Goal: Complete application form

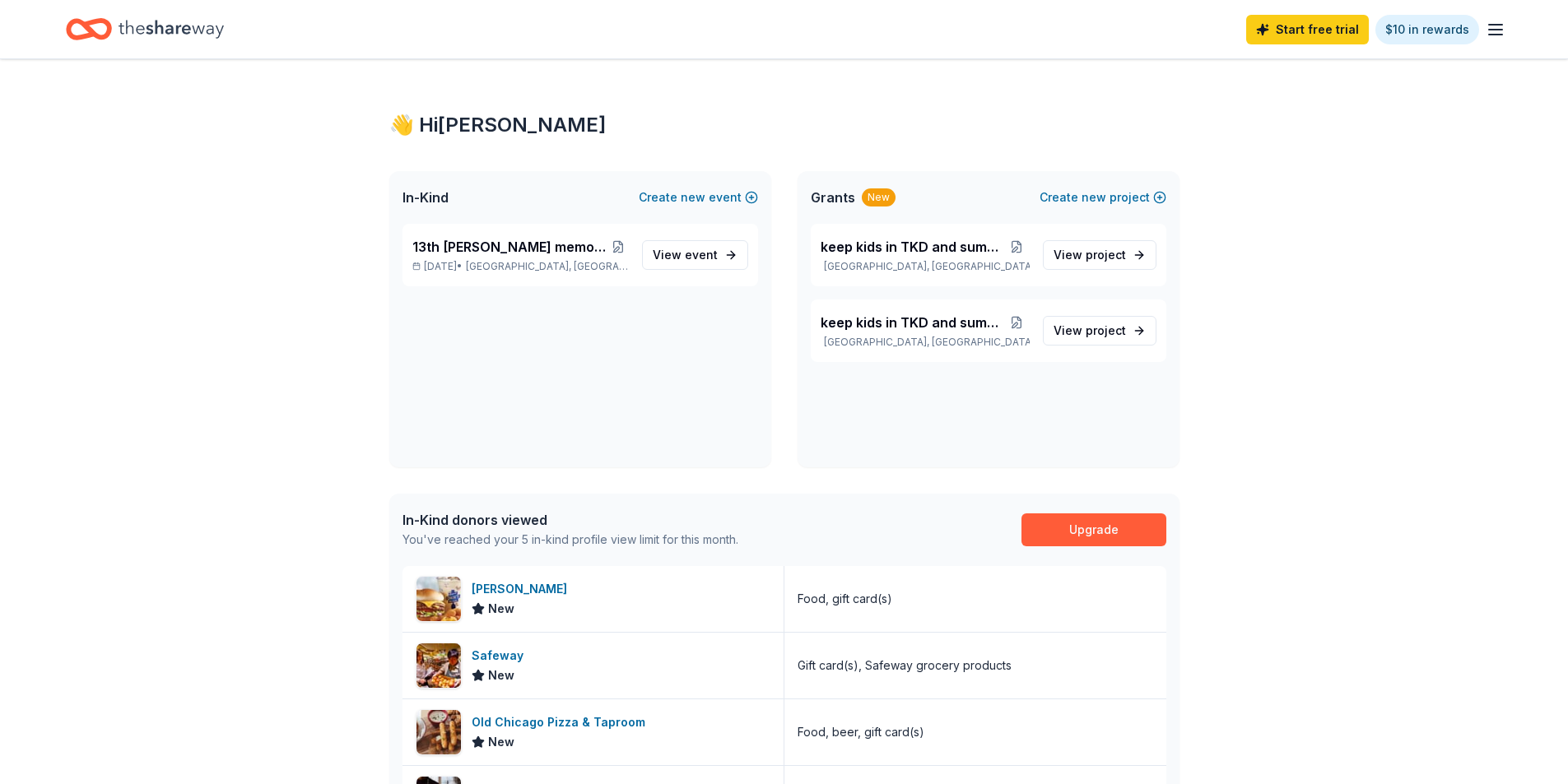
click at [875, 202] on div "New" at bounding box center [878, 197] width 33 height 18
click at [488, 591] on div "[PERSON_NAME]" at bounding box center [522, 589] width 102 height 20
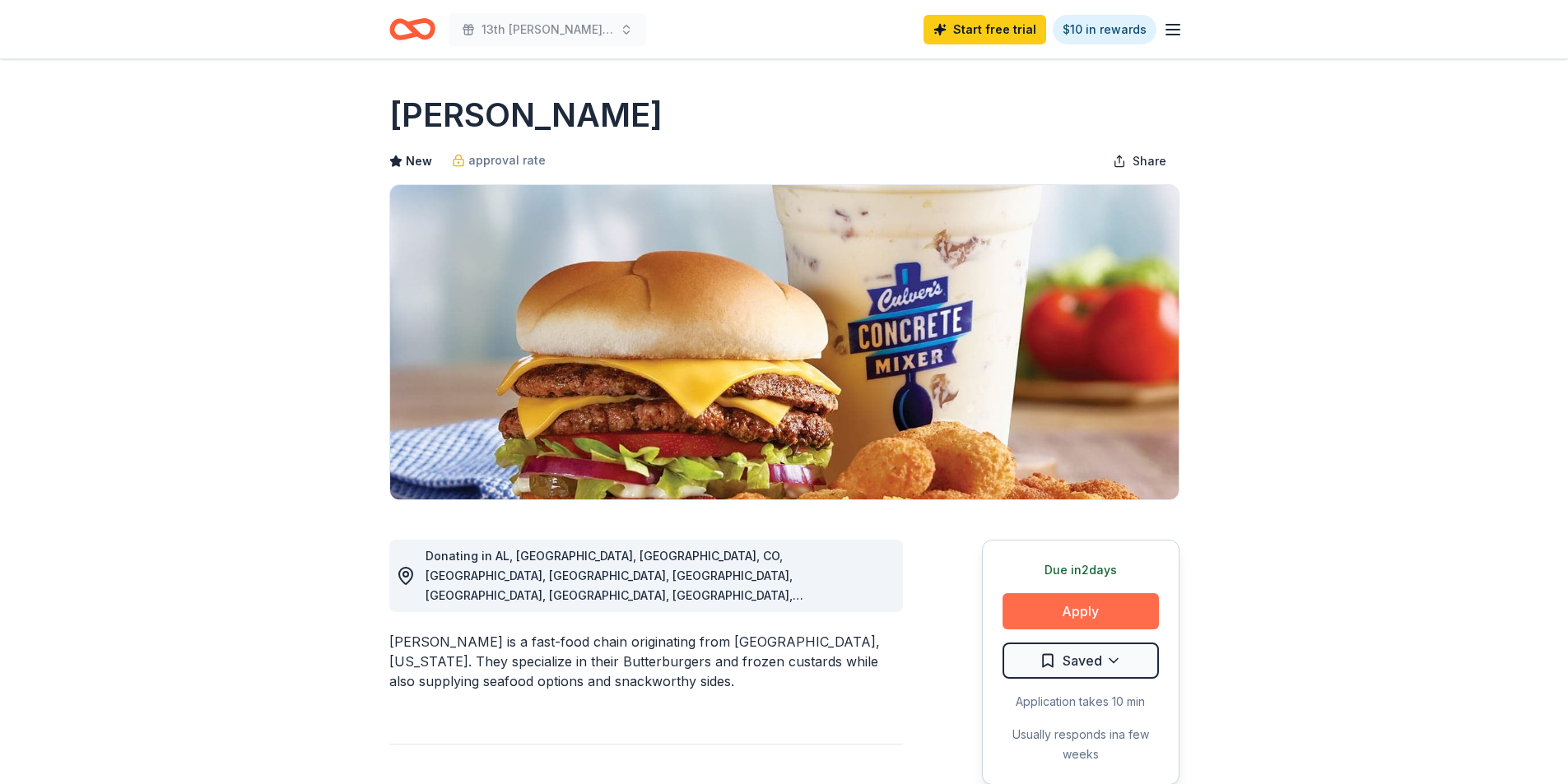
click at [1073, 614] on button "Apply" at bounding box center [1081, 612] width 157 height 36
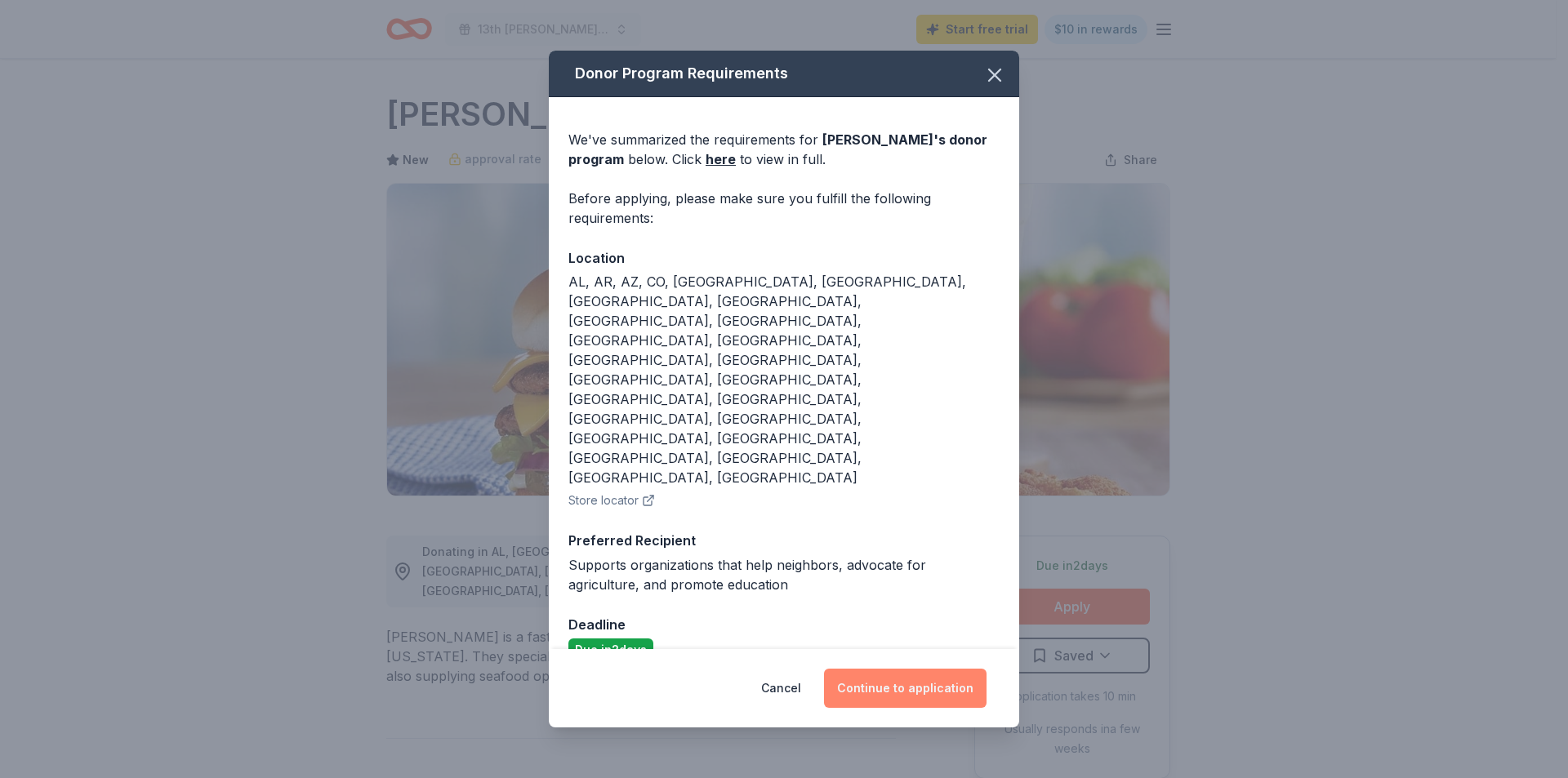
click at [895, 669] on button "Continue to application" at bounding box center [905, 689] width 162 height 39
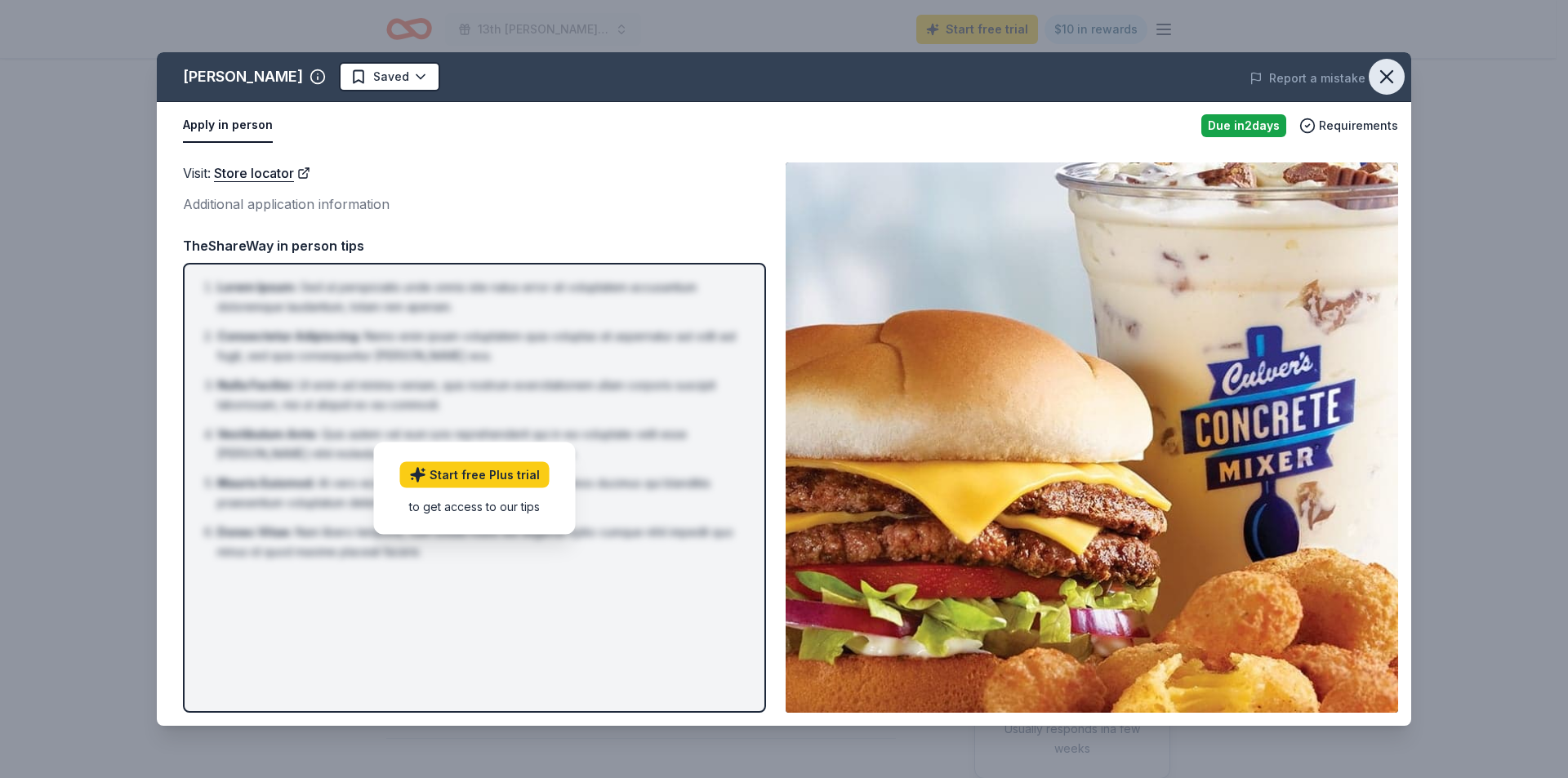
click at [1384, 71] on icon "button" at bounding box center [1386, 77] width 23 height 23
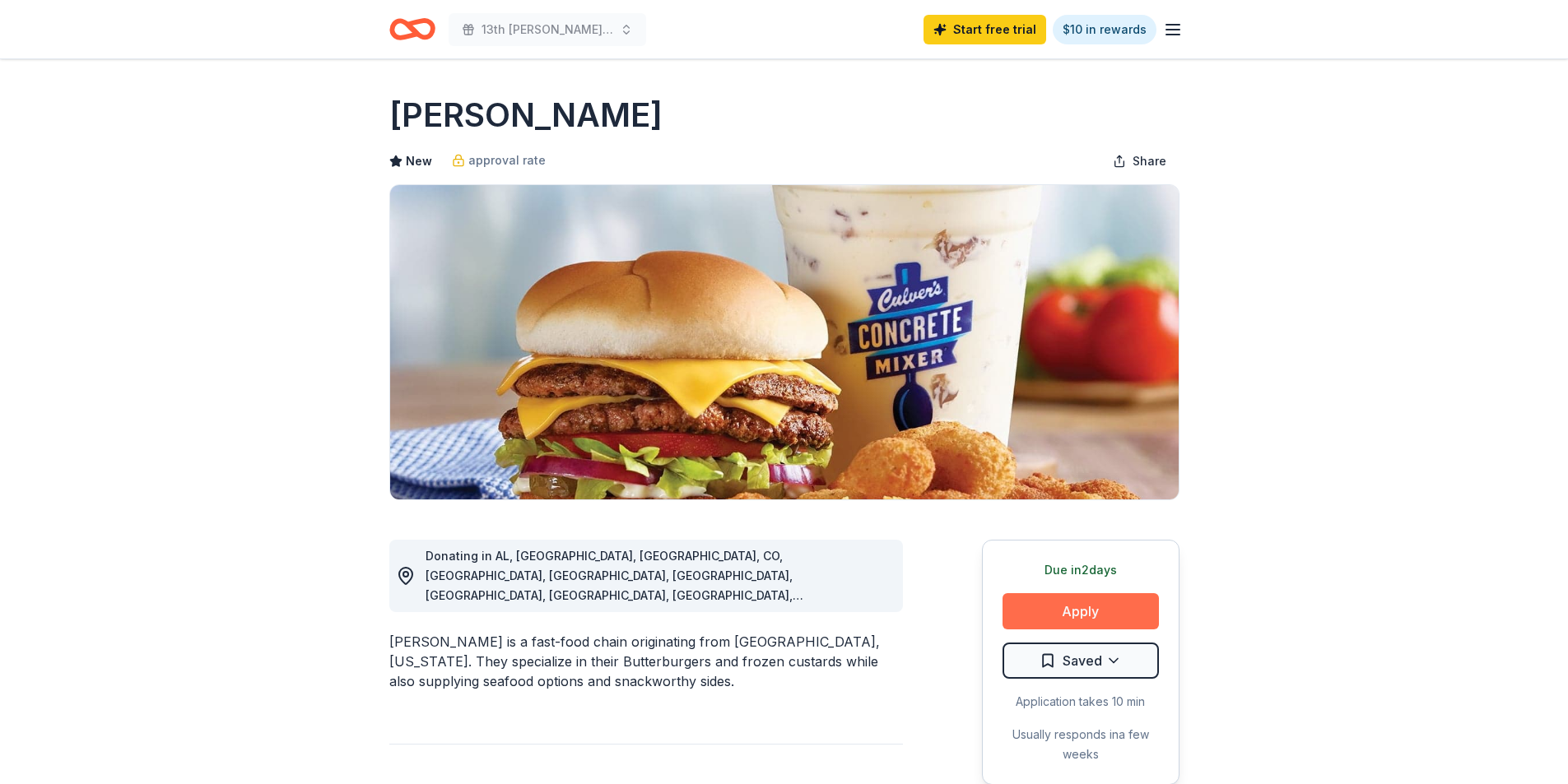
click at [1057, 609] on button "Apply" at bounding box center [1081, 612] width 157 height 36
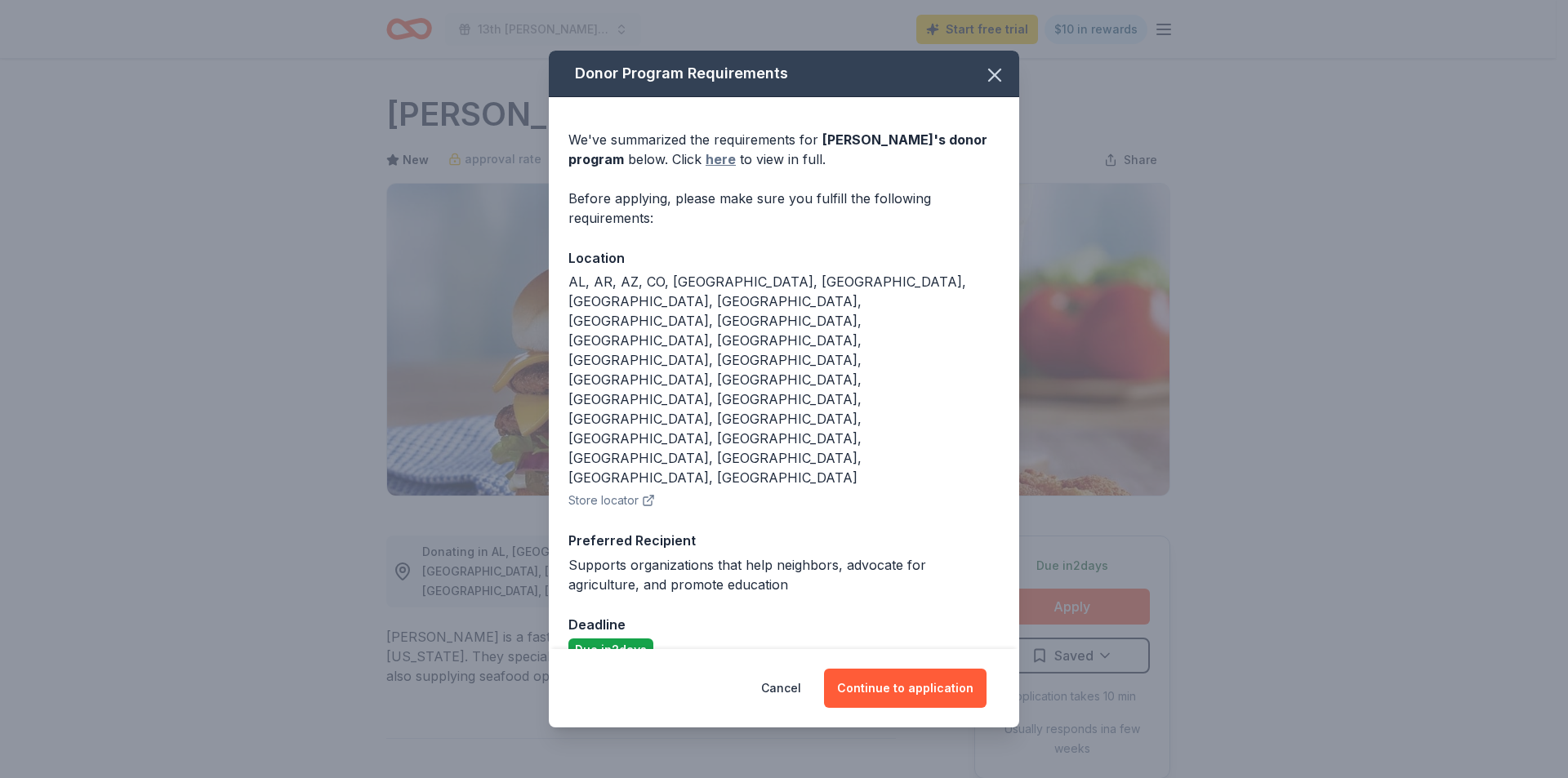
click at [706, 169] on link "here" at bounding box center [720, 159] width 30 height 19
